Goal: Task Accomplishment & Management: Manage account settings

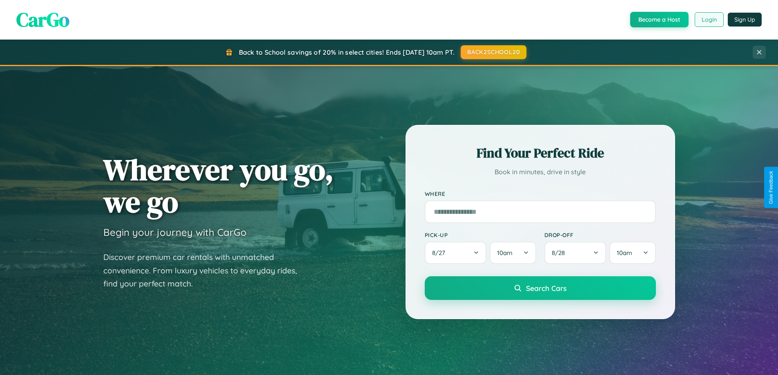
click at [708, 20] on button "Login" at bounding box center [708, 19] width 29 height 15
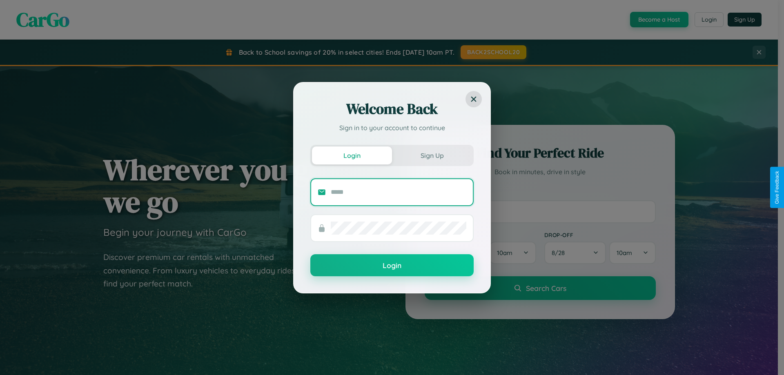
click at [398, 192] on input "text" at bounding box center [399, 192] width 136 height 13
type input "**********"
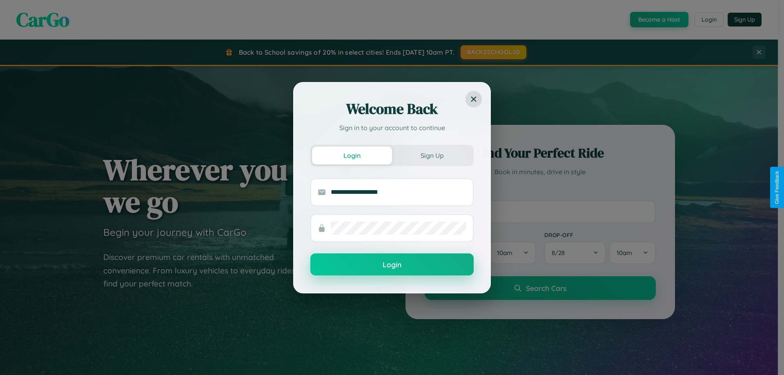
click at [392, 265] on button "Login" at bounding box center [391, 265] width 163 height 22
click at [708, 20] on div "Welcome Back Sign in to your account to continue Login Sign Up Login" at bounding box center [392, 187] width 784 height 375
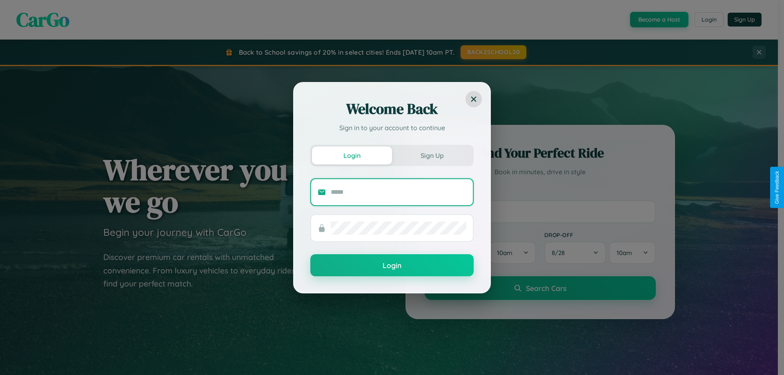
click at [398, 192] on input "text" at bounding box center [399, 192] width 136 height 13
type input "**********"
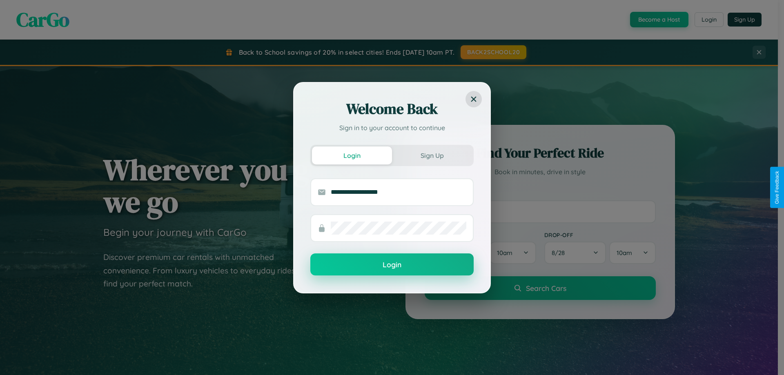
click at [392, 265] on button "Login" at bounding box center [391, 265] width 163 height 22
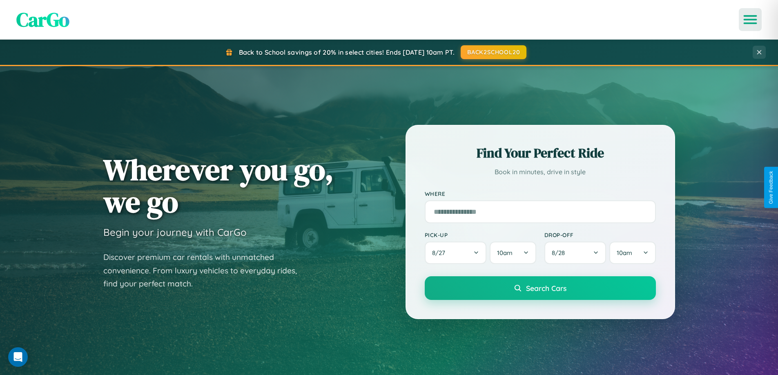
click at [750, 20] on icon "Open menu" at bounding box center [750, 19] width 12 height 7
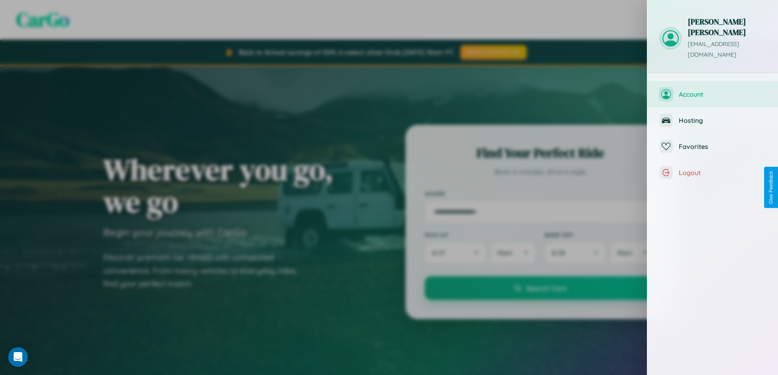
click at [712, 90] on span "Account" at bounding box center [722, 94] width 87 height 8
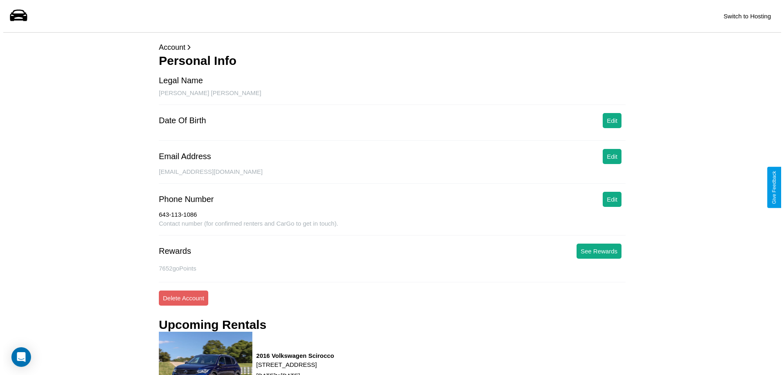
scroll to position [111, 0]
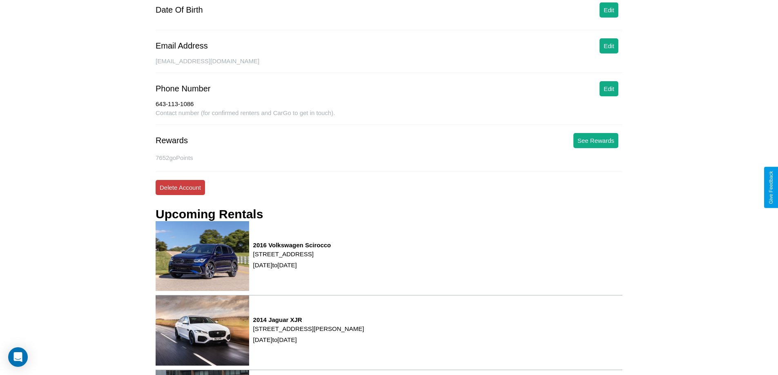
click at [180, 187] on button "Delete Account" at bounding box center [180, 187] width 49 height 15
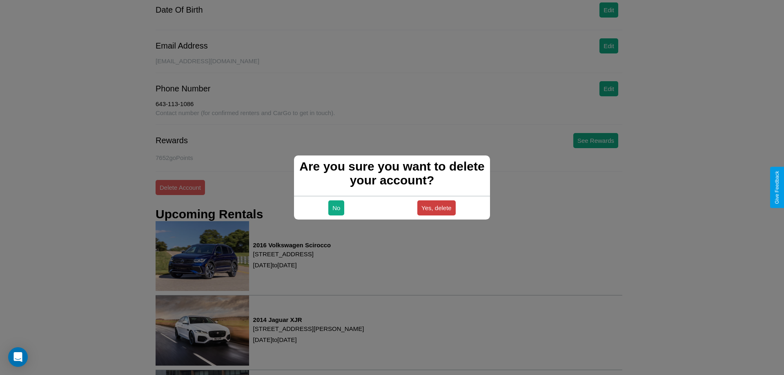
click at [436, 208] on button "Yes, delete" at bounding box center [436, 207] width 38 height 15
